Goal: Information Seeking & Learning: Learn about a topic

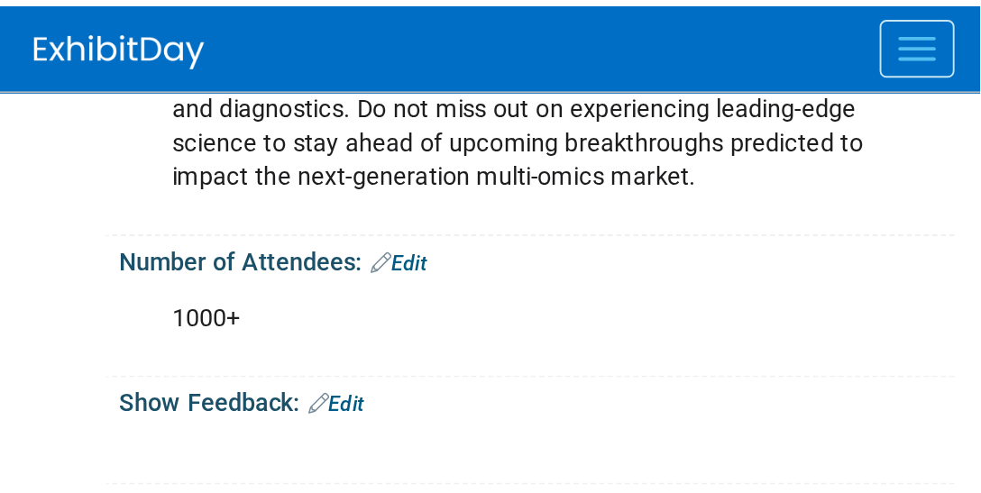
scroll to position [728, 0]
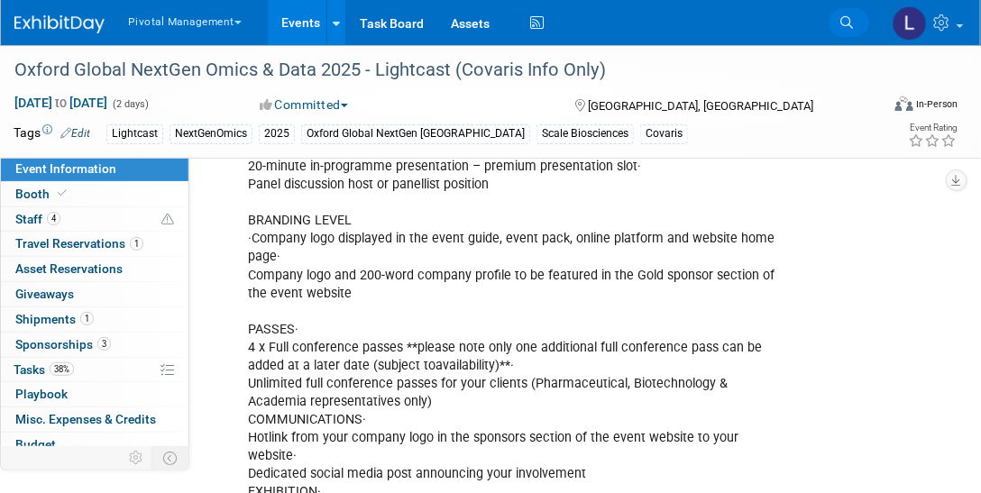
click at [518, 13] on link "Search" at bounding box center [849, 22] width 40 height 29
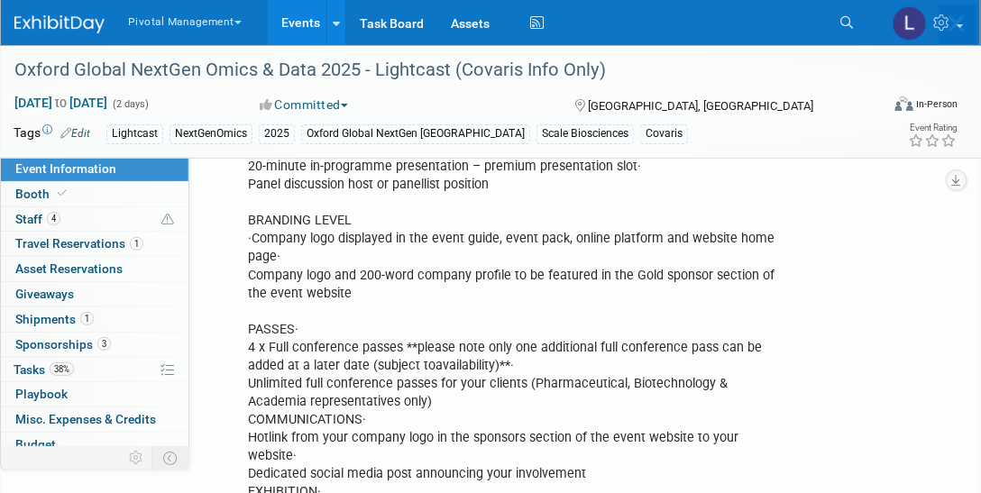
scroll to position [0, 0]
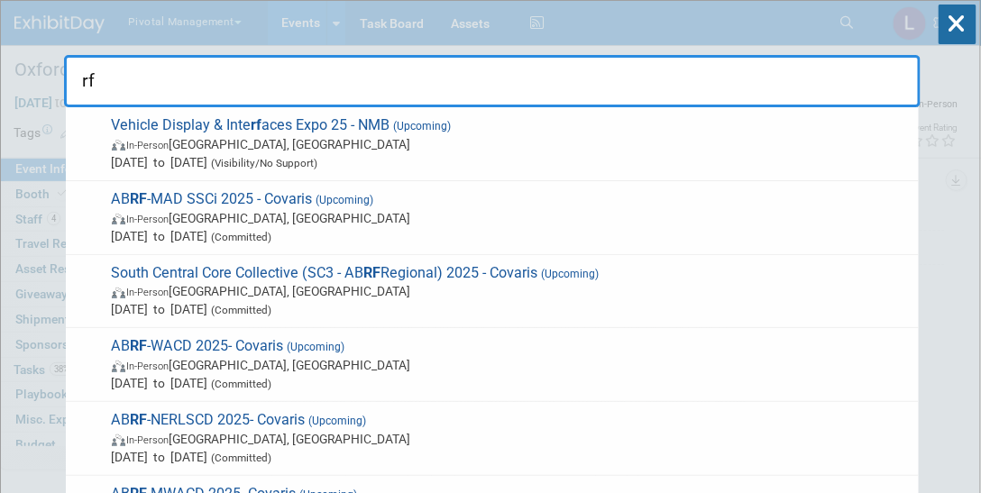
type input "r"
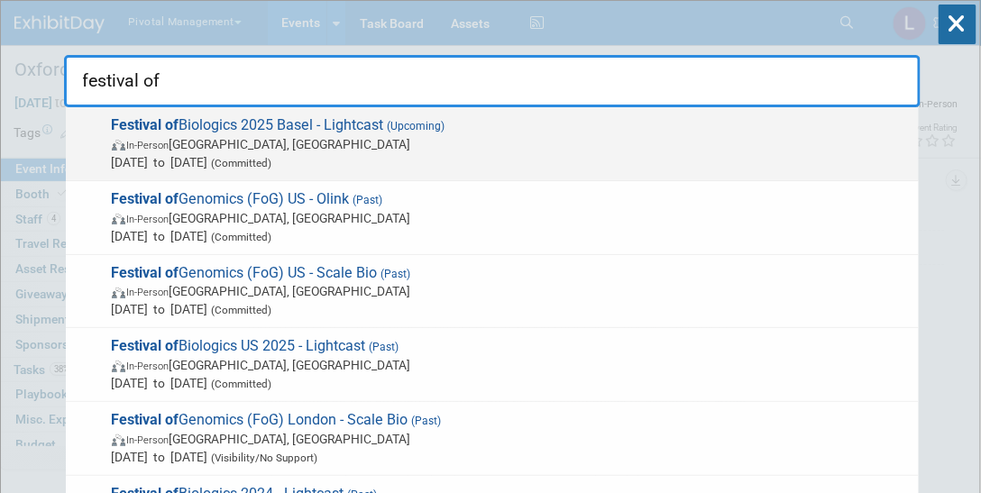
type input "festival of"
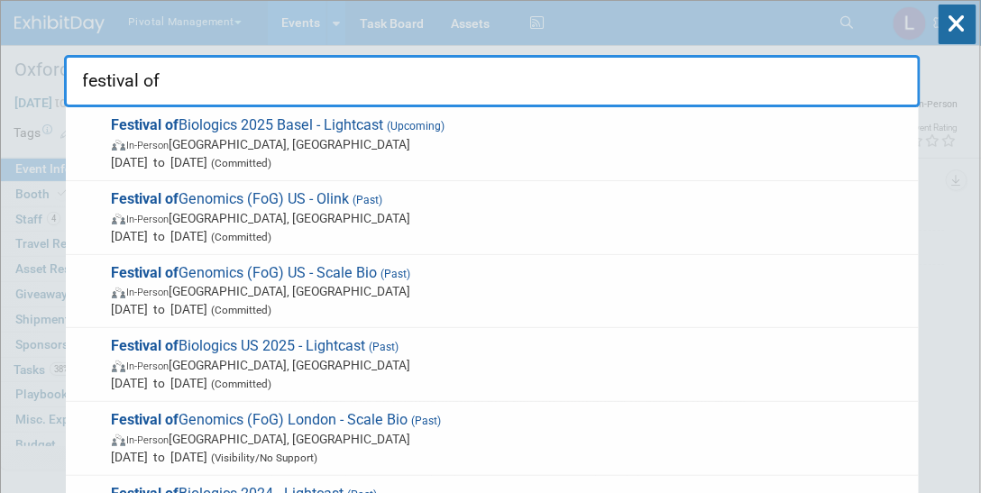
click at [257, 149] on span "In-Person [GEOGRAPHIC_DATA], [GEOGRAPHIC_DATA]" at bounding box center [511, 144] width 798 height 18
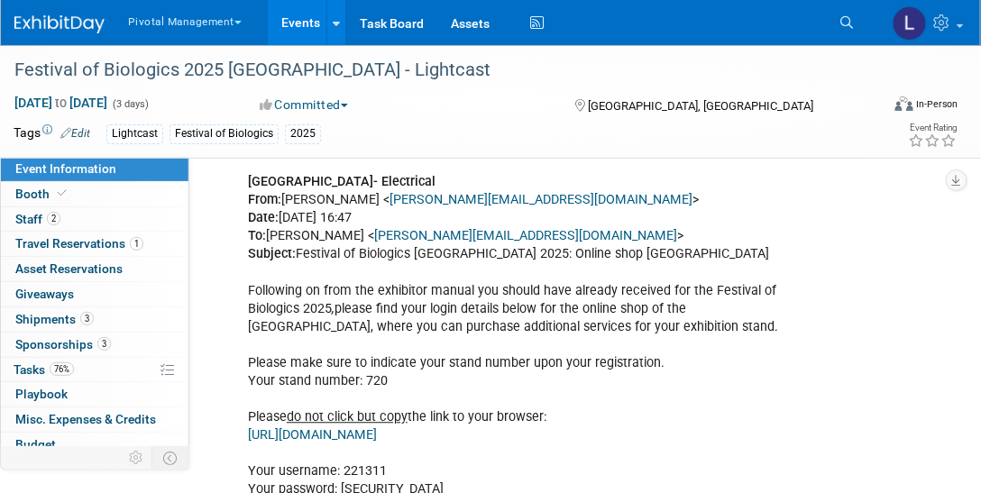
scroll to position [2638, 0]
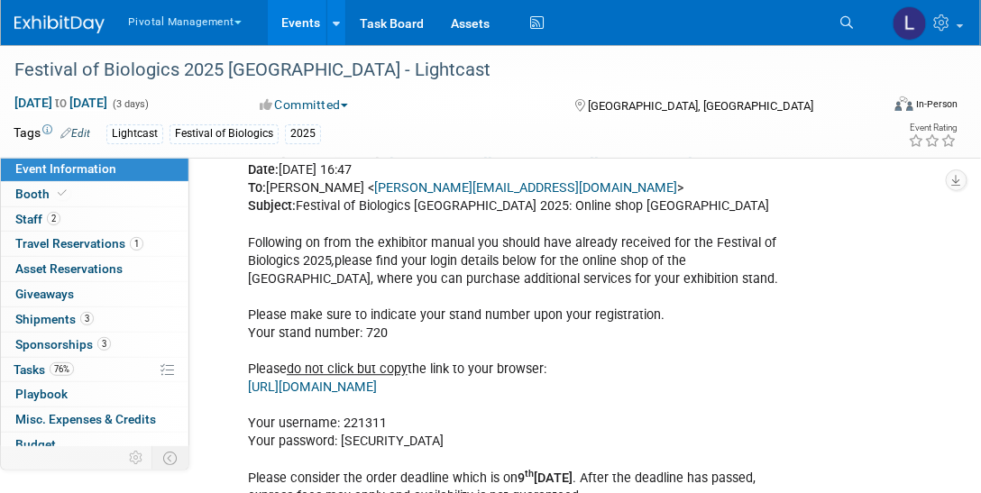
drag, startPoint x: 989, startPoint y: 23, endPoint x: 989, endPoint y: 278, distance: 255.1
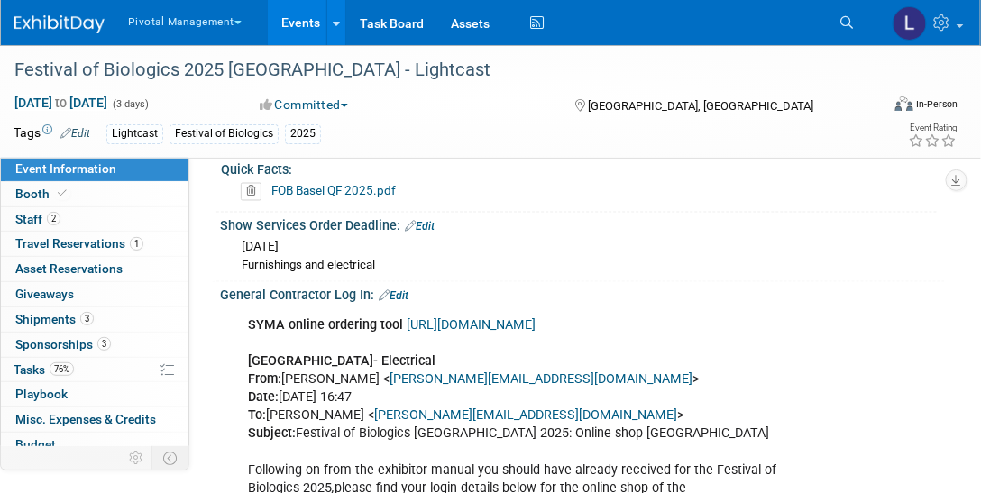
scroll to position [2420, 0]
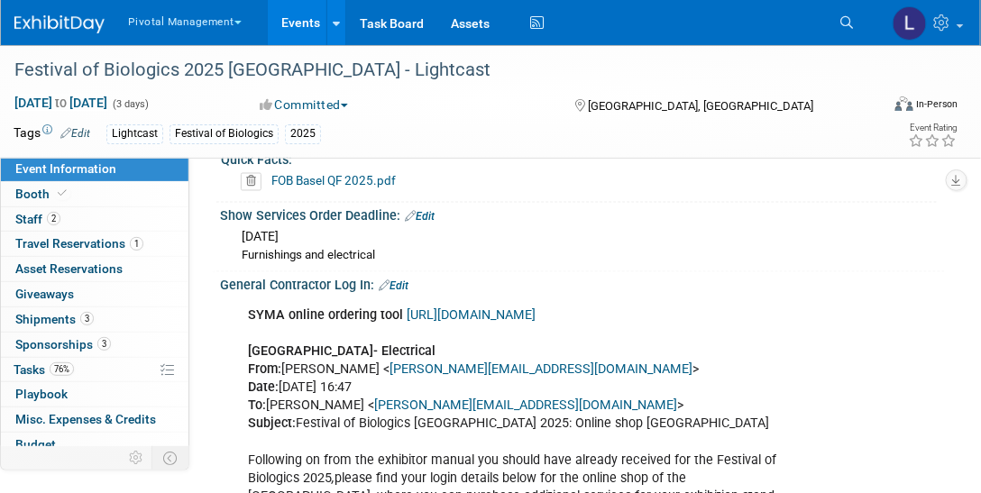
click at [494, 308] on link "https://syma-fob.ch/" at bounding box center [471, 315] width 129 height 15
